Goal: Find specific page/section: Find specific page/section

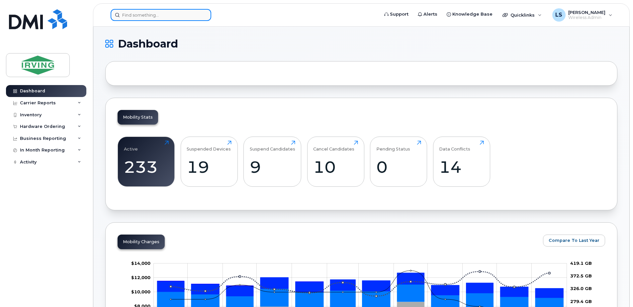
click at [166, 14] on input at bounding box center [161, 15] width 101 height 12
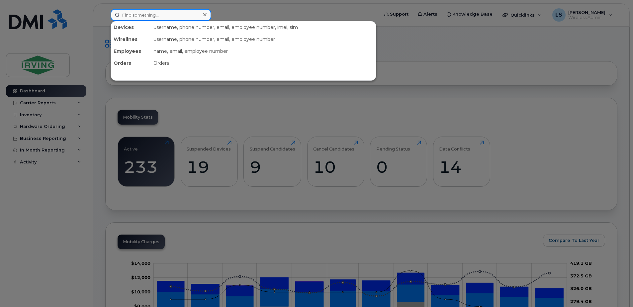
paste input "506 271-6006"
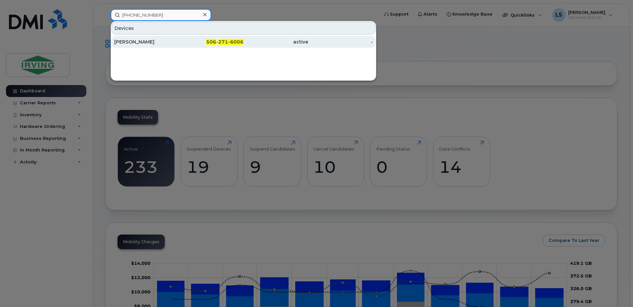
type input "506 271-6006"
click at [215, 42] on span "506" at bounding box center [211, 42] width 10 height 6
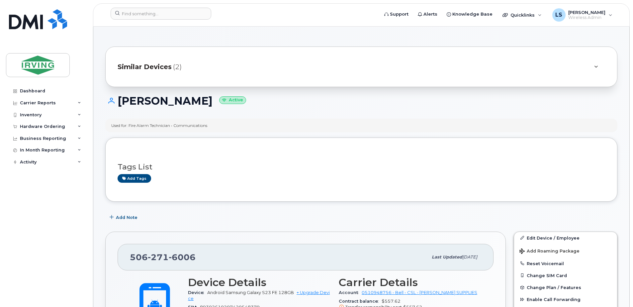
click at [155, 66] on span "Similar Devices" at bounding box center [145, 67] width 54 height 10
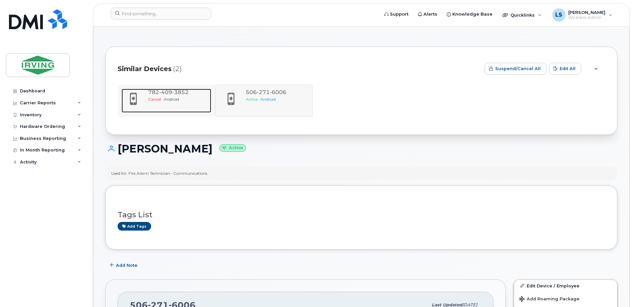
click at [152, 99] on span "Cancel" at bounding box center [154, 99] width 13 height 5
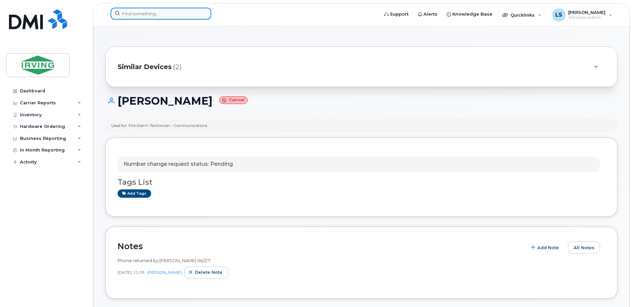
click at [160, 16] on input at bounding box center [161, 14] width 101 height 12
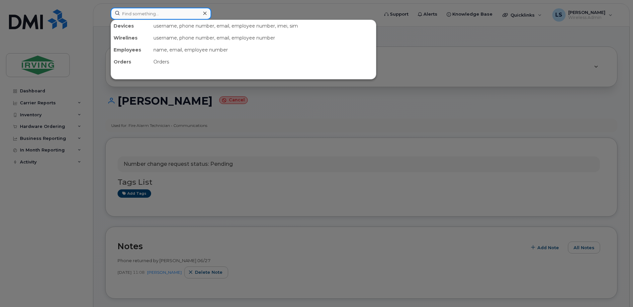
paste input "5062716883"
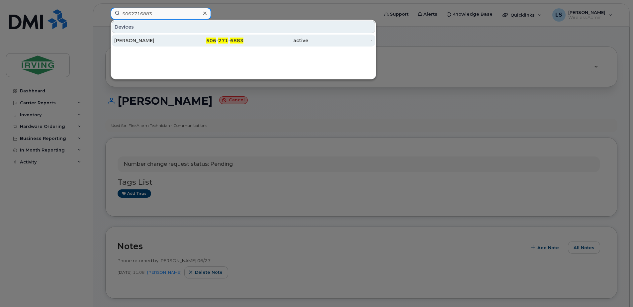
type input "5062716883"
click at [224, 40] on span "271" at bounding box center [223, 41] width 10 height 6
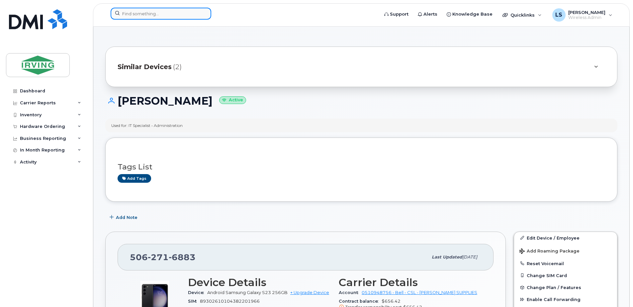
click at [158, 13] on input at bounding box center [161, 14] width 101 height 12
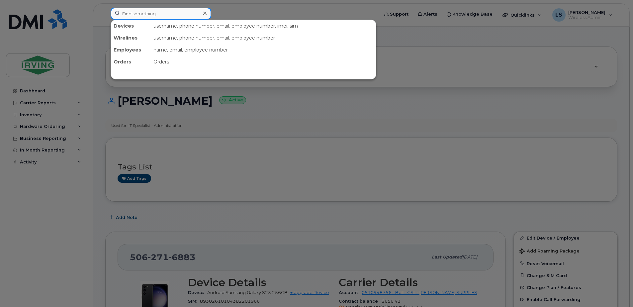
paste input "5062717027"
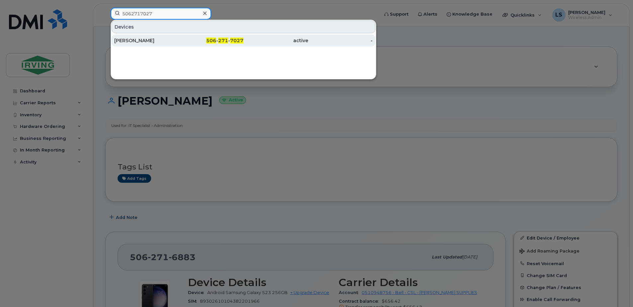
type input "5062717027"
click at [216, 40] on span "506" at bounding box center [211, 41] width 10 height 6
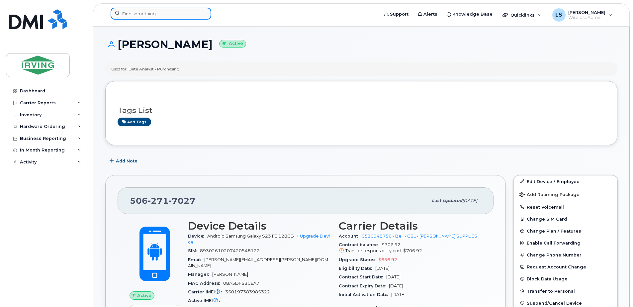
click at [148, 15] on input at bounding box center [161, 14] width 101 height 12
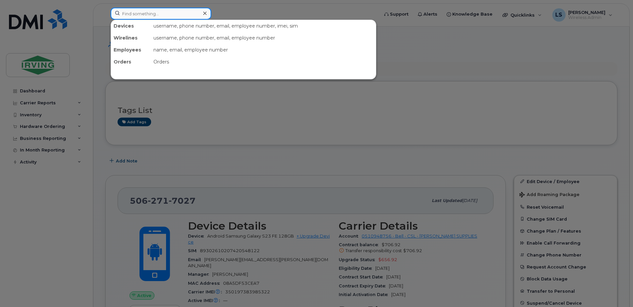
paste input "5062716883"
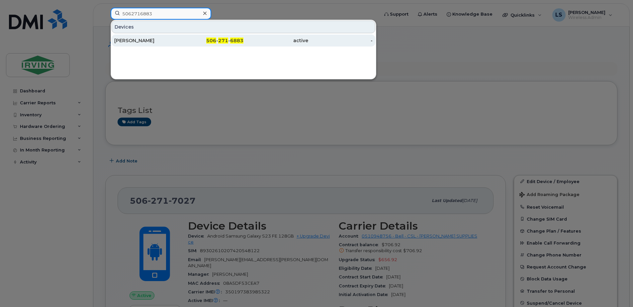
type input "5062716883"
click at [222, 39] on span "271" at bounding box center [223, 41] width 10 height 6
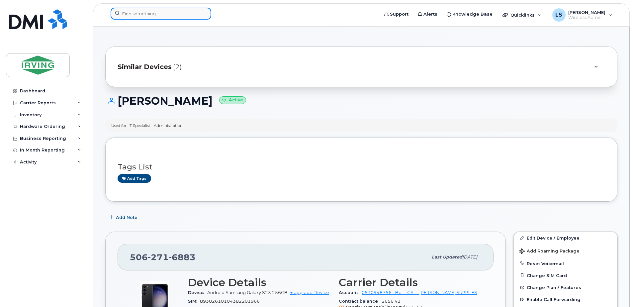
click at [141, 17] on input at bounding box center [161, 14] width 101 height 12
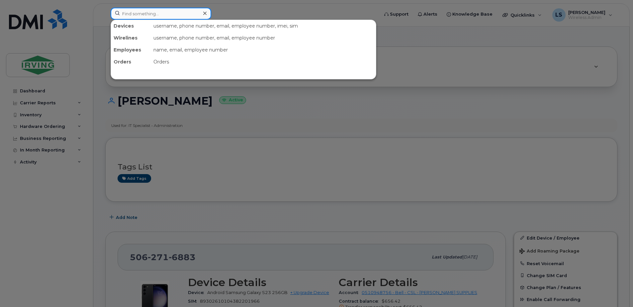
paste input "5062718476"
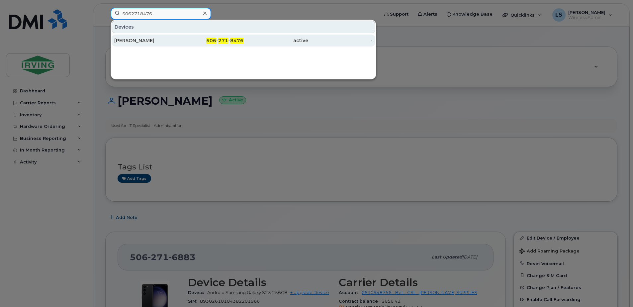
type input "5062718476"
click at [224, 40] on span "271" at bounding box center [223, 41] width 10 height 6
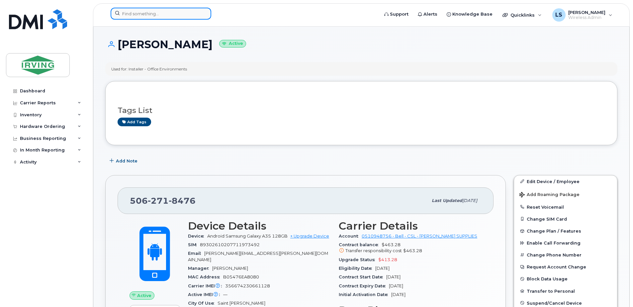
click at [191, 17] on input at bounding box center [161, 14] width 101 height 12
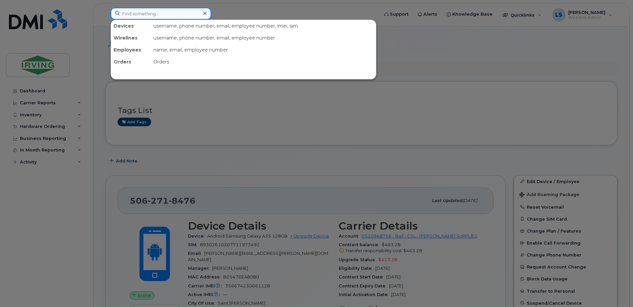
paste input "5062719461"
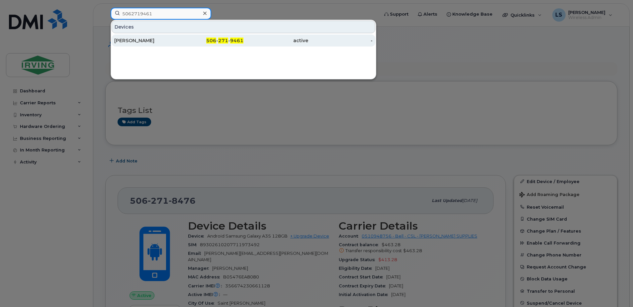
type input "5062719461"
click at [226, 38] on span "271" at bounding box center [223, 41] width 10 height 6
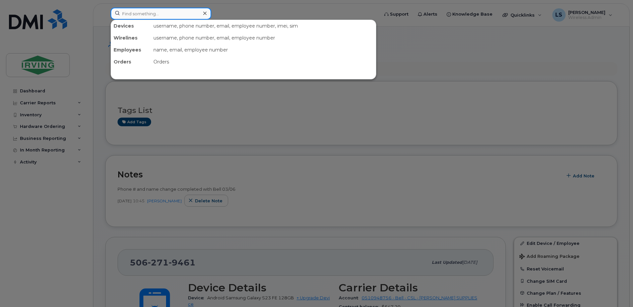
click at [165, 10] on input at bounding box center [161, 14] width 101 height 12
paste input "5062719685"
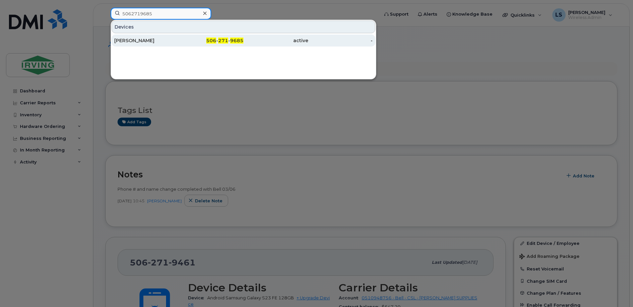
type input "5062719685"
click at [215, 41] on span "506" at bounding box center [211, 41] width 10 height 6
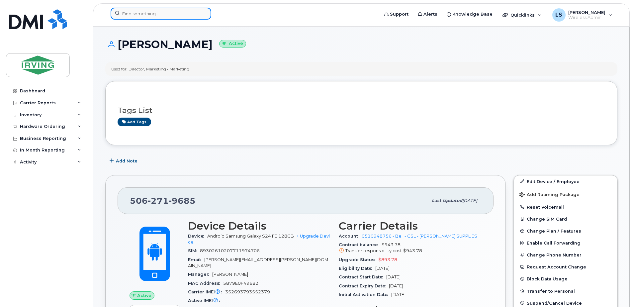
click at [164, 16] on input at bounding box center [161, 14] width 101 height 12
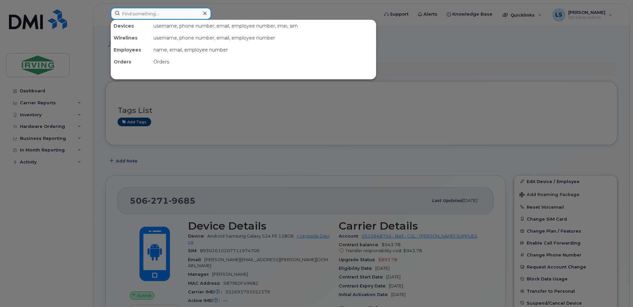
paste input "5062719952"
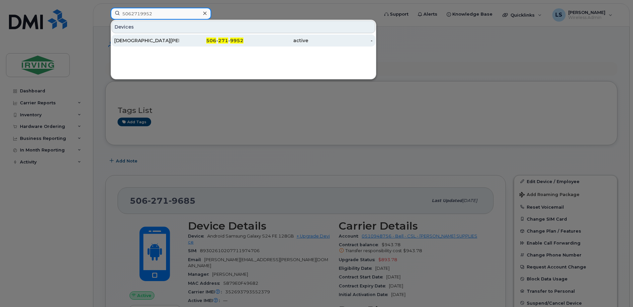
type input "5062719952"
click at [222, 41] on span "271" at bounding box center [223, 41] width 10 height 6
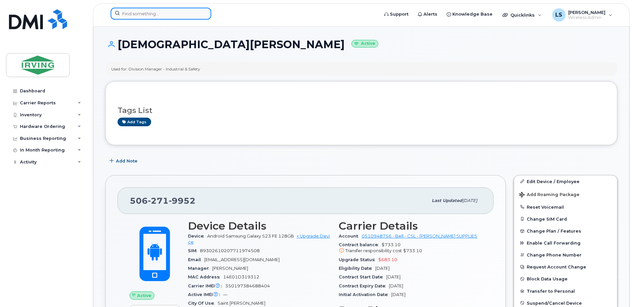
click at [181, 18] on input at bounding box center [161, 14] width 101 height 12
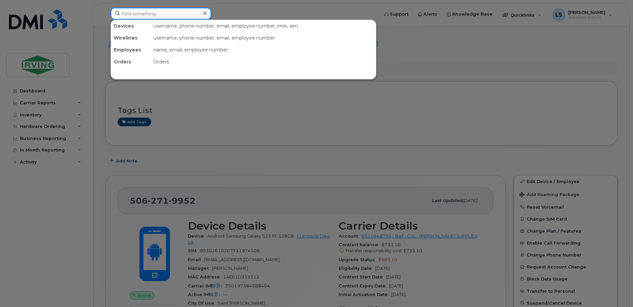
paste input "5062719952"
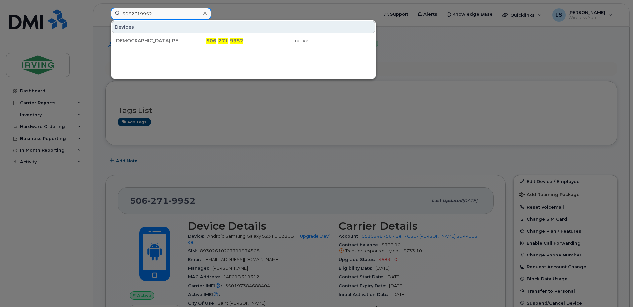
click at [155, 14] on input "5062719952" at bounding box center [161, 14] width 101 height 12
paste input "3132668"
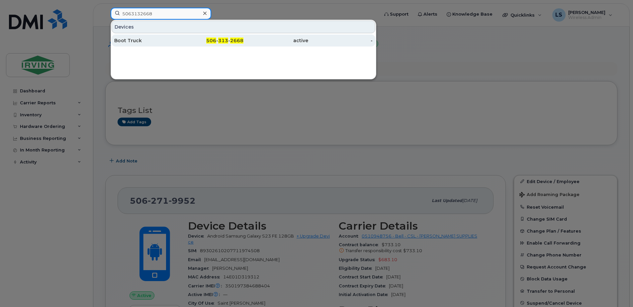
type input "5063132668"
click at [224, 40] on span "313" at bounding box center [223, 41] width 10 height 6
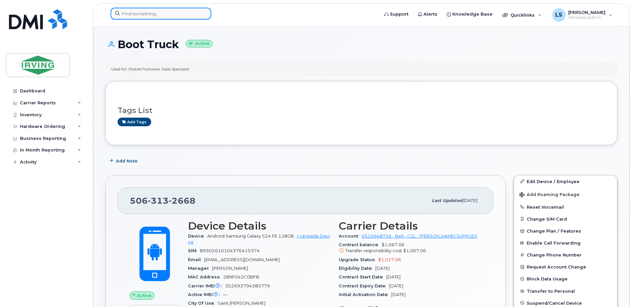
click at [162, 12] on input at bounding box center [161, 14] width 101 height 12
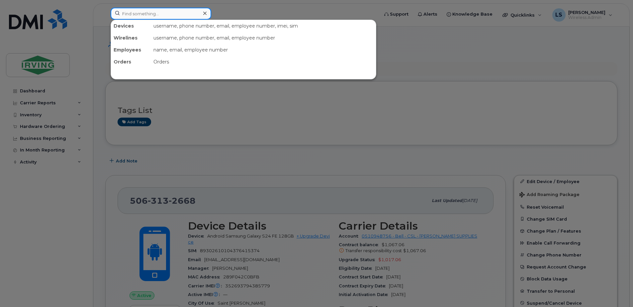
paste input "5063132823"
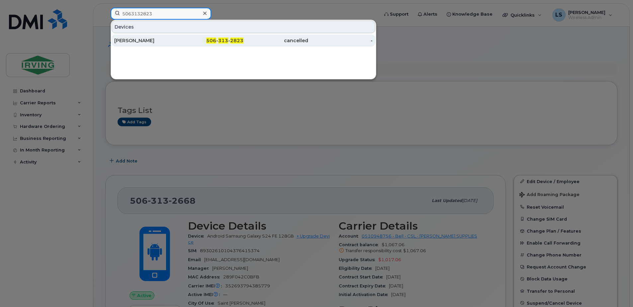
type input "5063132823"
click at [222, 40] on span "313" at bounding box center [223, 41] width 10 height 6
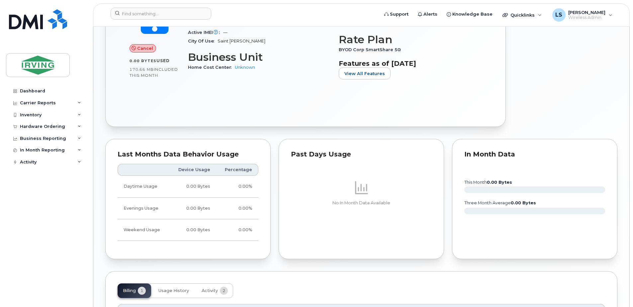
scroll to position [232, 0]
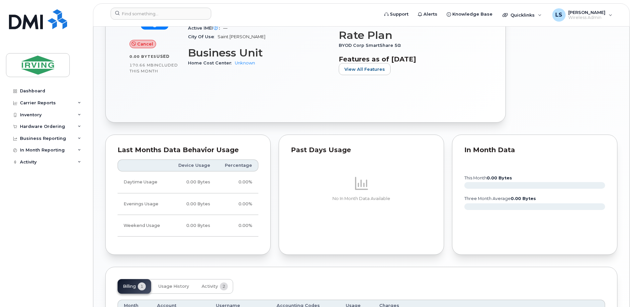
click at [135, 7] on header "Support Alerts Knowledge Base Quicklinks Suspend / Cancel Device Change SIM Car…" at bounding box center [361, 14] width 536 height 23
click at [136, 11] on input at bounding box center [161, 14] width 101 height 12
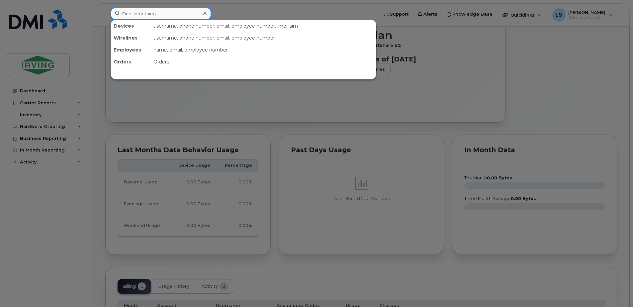
paste input "5063333605"
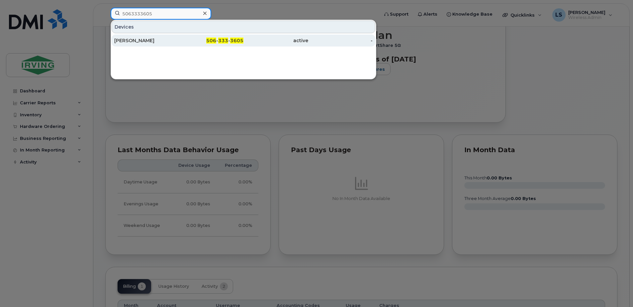
type input "5063333605"
click at [213, 39] on span "506" at bounding box center [211, 41] width 10 height 6
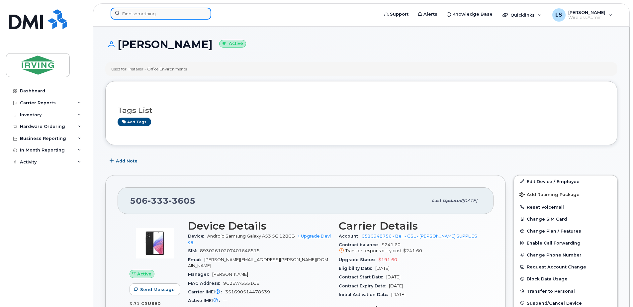
click at [197, 11] on input at bounding box center [161, 14] width 101 height 12
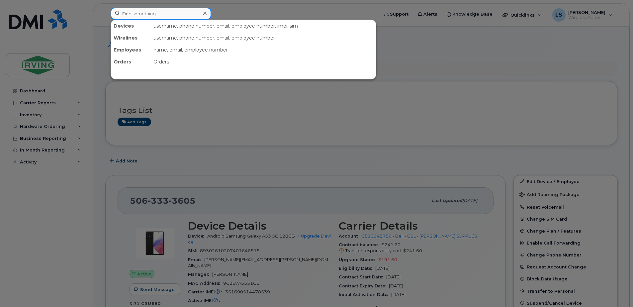
paste input "5063336821"
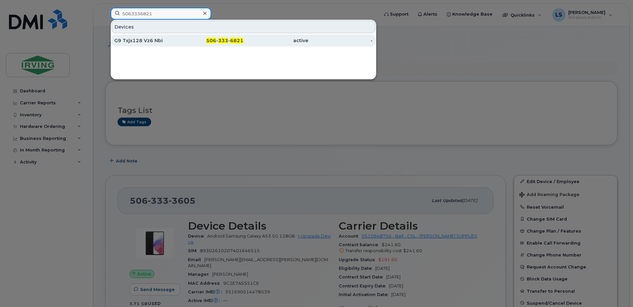
type input "5063336821"
click at [228, 39] on span "333" at bounding box center [223, 41] width 10 height 6
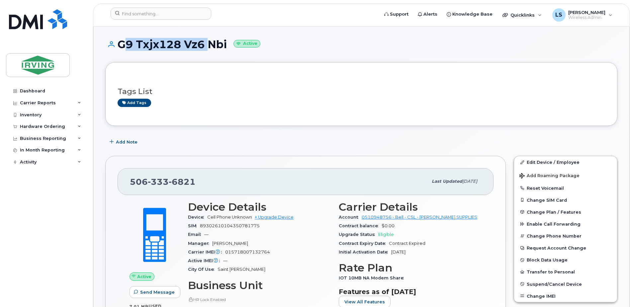
drag, startPoint x: 205, startPoint y: 44, endPoint x: 119, endPoint y: 47, distance: 87.0
click at [119, 47] on h1 "G9 Txjx128 Vz6 Nbi Active" at bounding box center [361, 45] width 512 height 12
copy h1 "G9 Txjx128 Vz6"
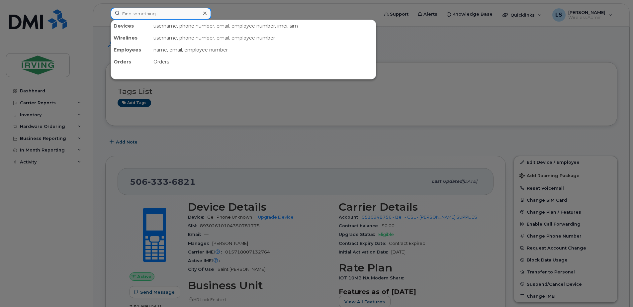
click at [165, 13] on input at bounding box center [161, 14] width 101 height 12
paste input "5063430972"
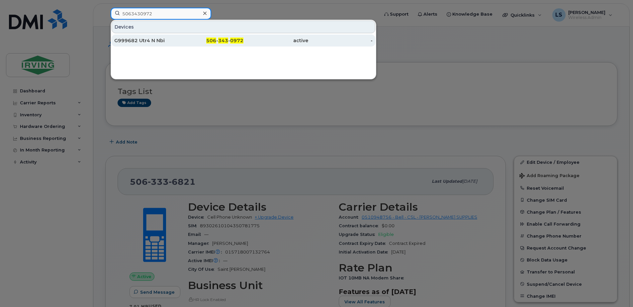
type input "5063430972"
click at [222, 42] on span "343" at bounding box center [223, 41] width 10 height 6
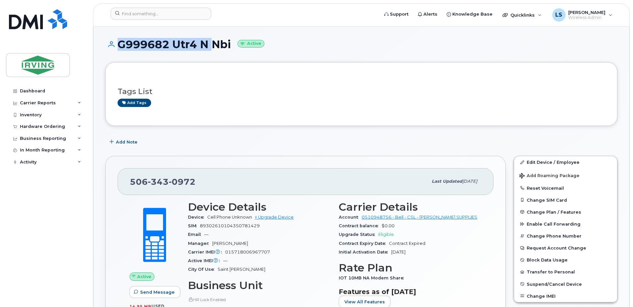
drag, startPoint x: 210, startPoint y: 47, endPoint x: 116, endPoint y: 43, distance: 95.0
click at [116, 43] on h1 "G999682 Utr4 N Nbi Active" at bounding box center [361, 45] width 512 height 12
copy h1 "G999682 Utr4 N"
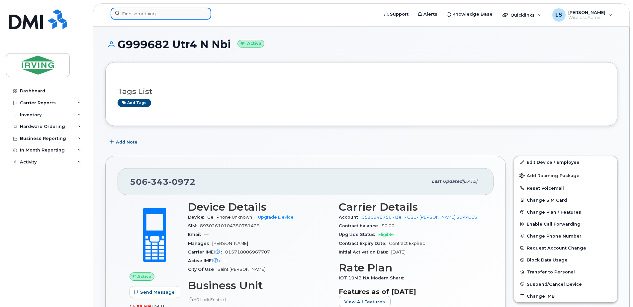
click at [169, 15] on input at bounding box center [161, 14] width 101 height 12
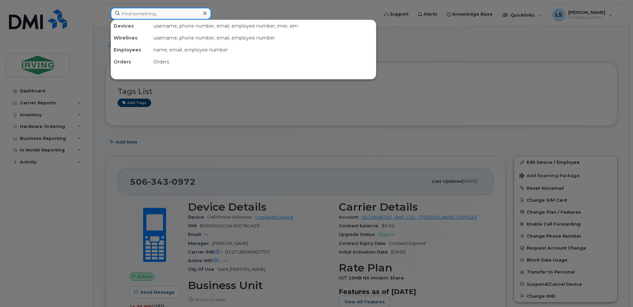
paste input "5063431418"
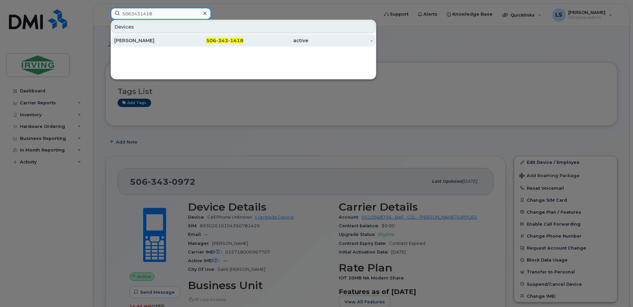
type input "5063431418"
click at [210, 41] on span "506" at bounding box center [211, 41] width 10 height 6
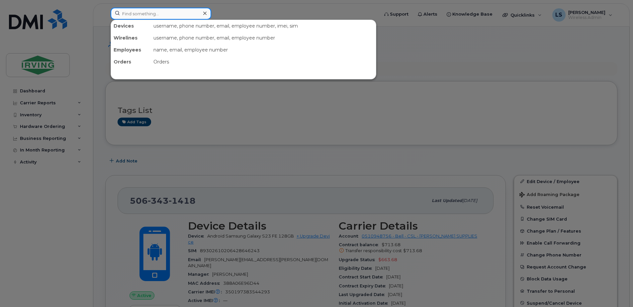
click at [158, 18] on input at bounding box center [161, 14] width 101 height 12
paste input "5063432262"
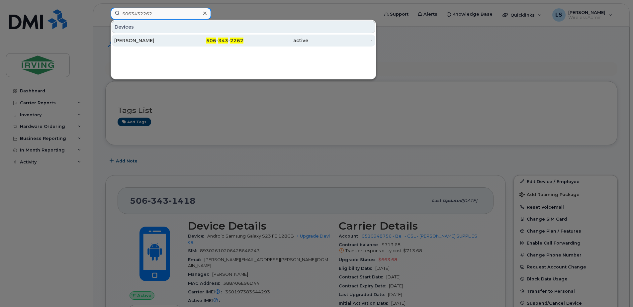
type input "5063432262"
click at [229, 40] on div "506 - 343 - 2262" at bounding box center [211, 40] width 65 height 7
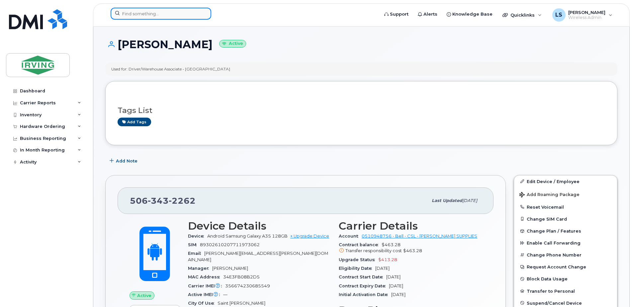
click at [155, 13] on input at bounding box center [161, 14] width 101 height 12
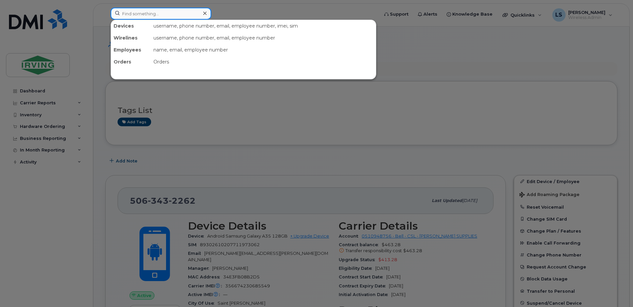
paste input "5063432940"
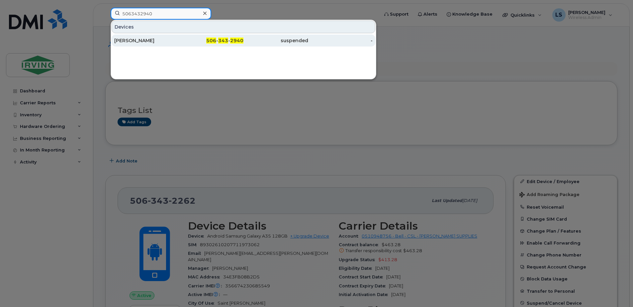
type input "5063432940"
click at [228, 40] on span "343" at bounding box center [223, 41] width 10 height 6
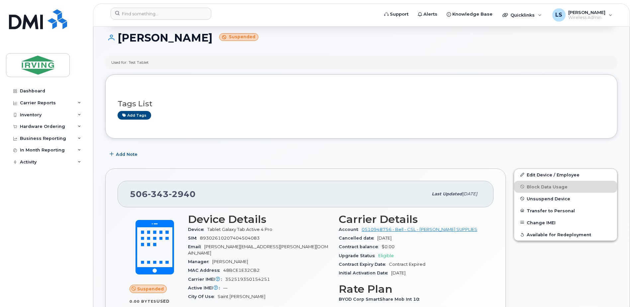
scroll to position [155, 0]
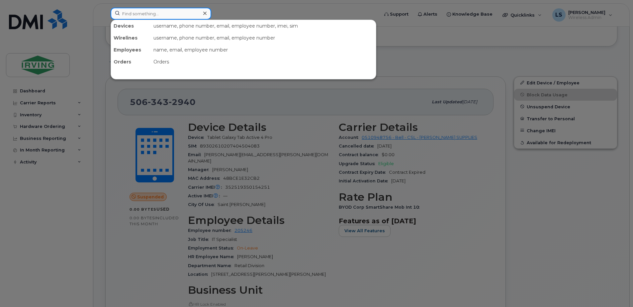
click at [179, 13] on input at bounding box center [161, 14] width 101 height 12
paste input "5063433058"
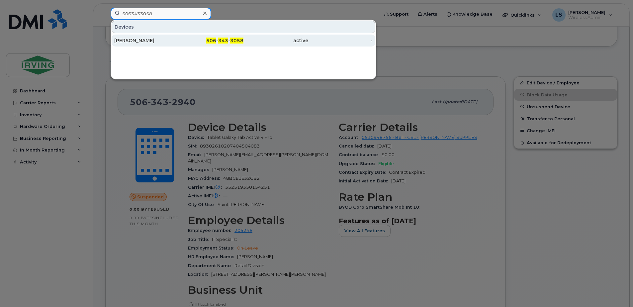
type input "5063433058"
click at [228, 42] on span "343" at bounding box center [223, 41] width 10 height 6
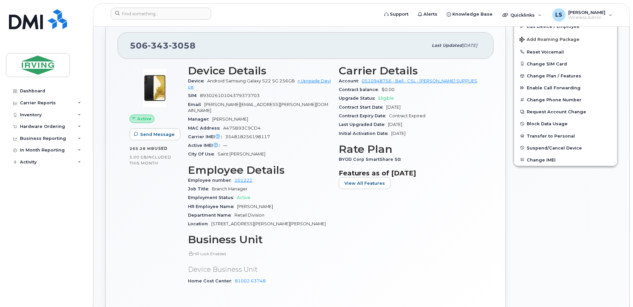
scroll to position [77, 0]
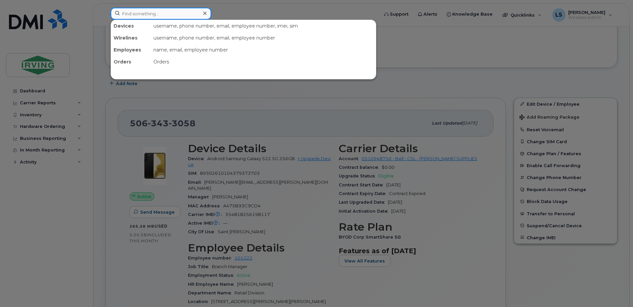
click at [184, 13] on input at bounding box center [161, 14] width 101 height 12
paste input "5063434115"
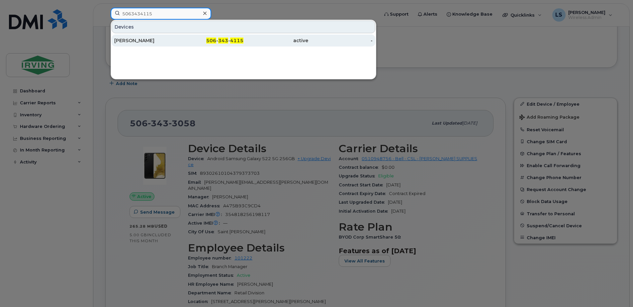
type input "5063434115"
click at [227, 39] on span "343" at bounding box center [223, 41] width 10 height 6
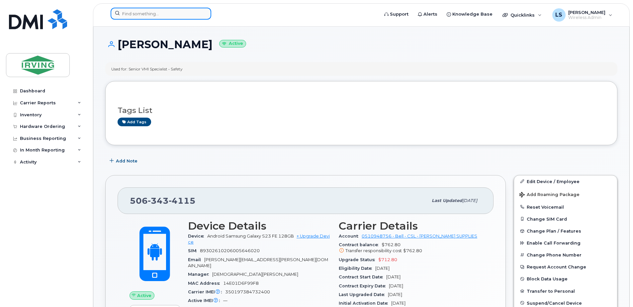
click at [150, 14] on input at bounding box center [161, 14] width 101 height 12
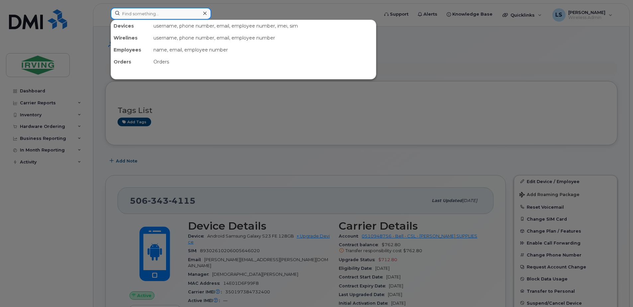
paste input "5063434351"
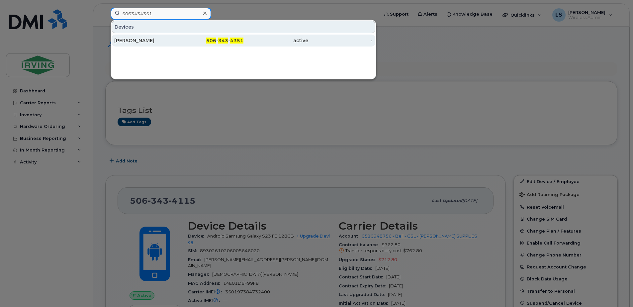
type input "5063434351"
click at [220, 39] on span "343" at bounding box center [223, 41] width 10 height 6
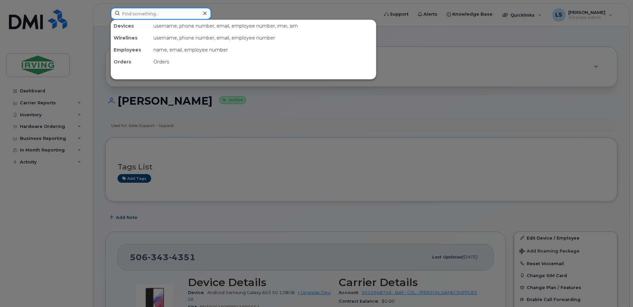
click at [174, 18] on input at bounding box center [161, 14] width 101 height 12
paste input "5063434467"
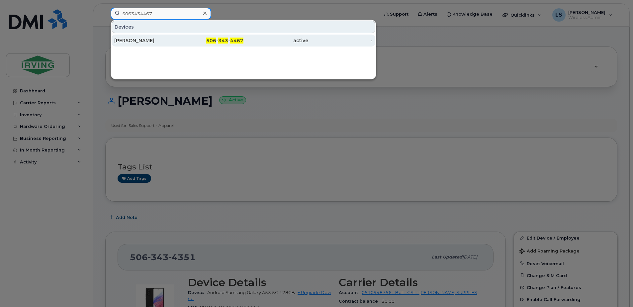
type input "5063434467"
click at [228, 41] on span "343" at bounding box center [223, 41] width 10 height 6
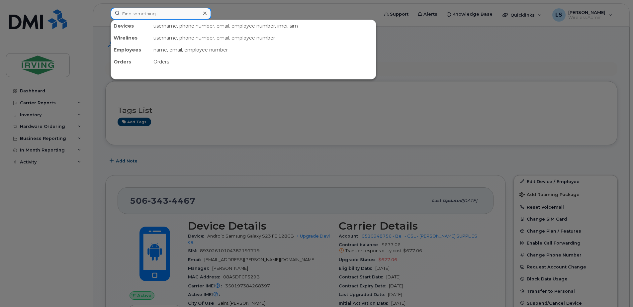
click at [172, 16] on input at bounding box center [161, 14] width 101 height 12
paste input "5063434535"
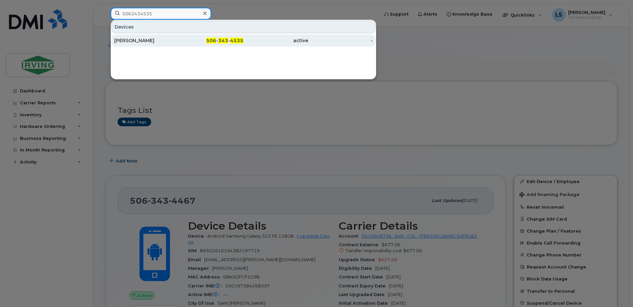
type input "5063434535"
click at [226, 42] on span "343" at bounding box center [223, 41] width 10 height 6
